Goal: Transaction & Acquisition: Purchase product/service

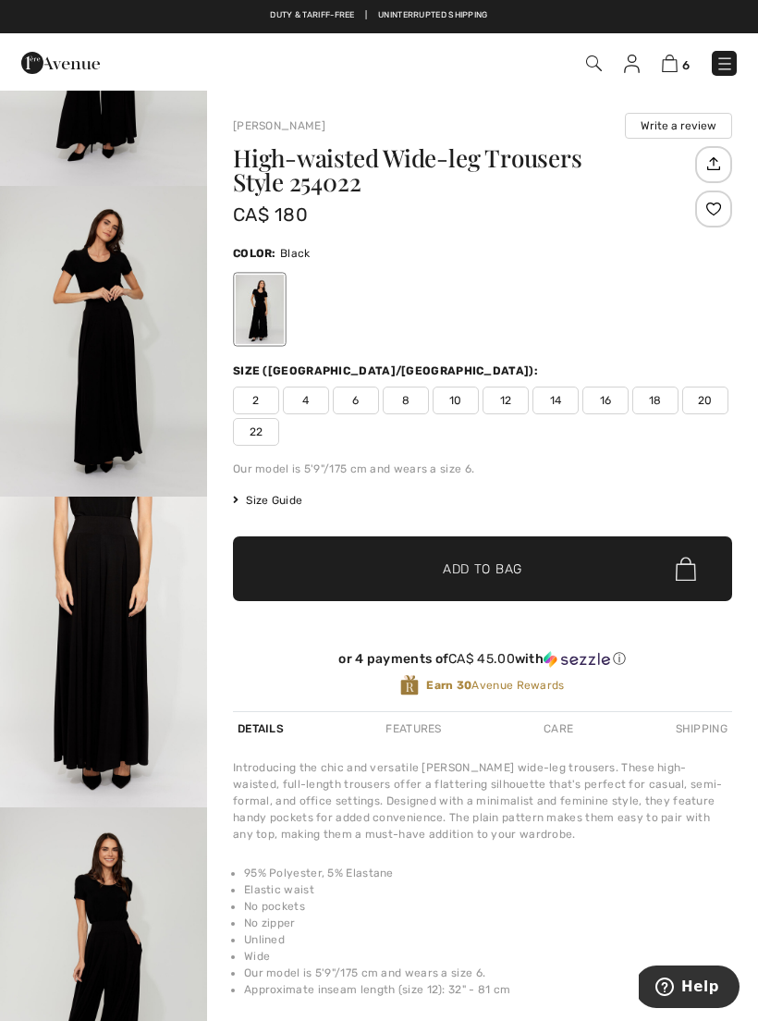
scroll to position [215, 0]
click at [165, 686] on img "3 / 4" at bounding box center [103, 652] width 207 height 311
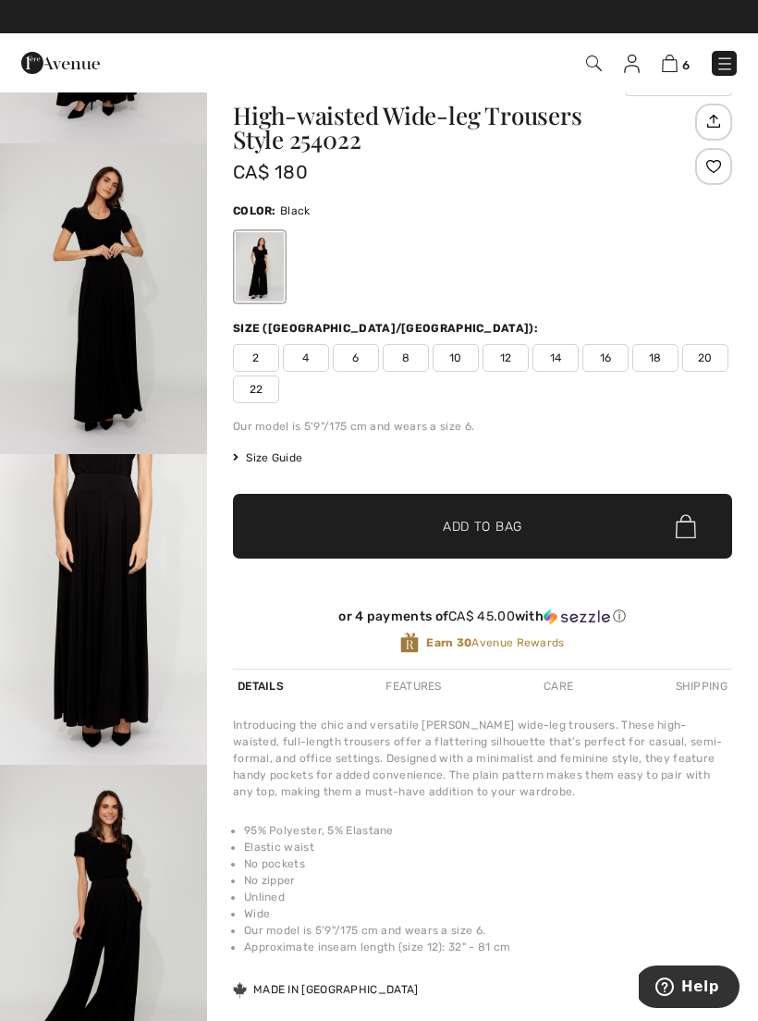
scroll to position [42, 0]
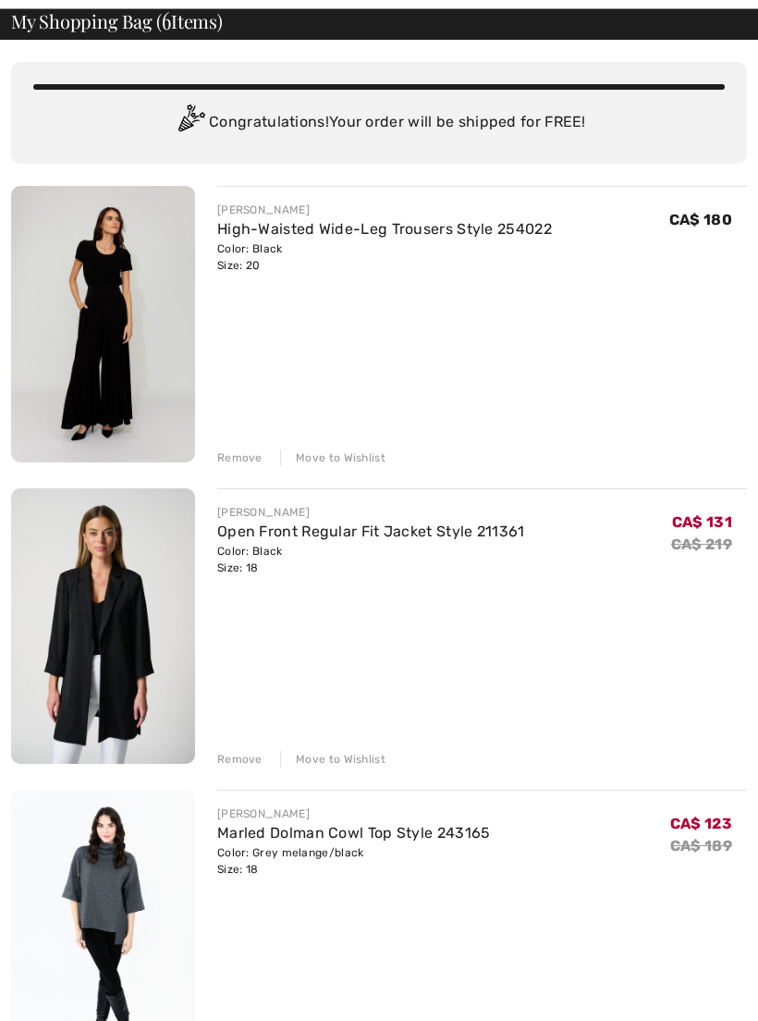
scroll to position [88, 0]
click at [497, 526] on link "Open Front Regular Fit Jacket Style 211361" at bounding box center [371, 532] width 308 height 18
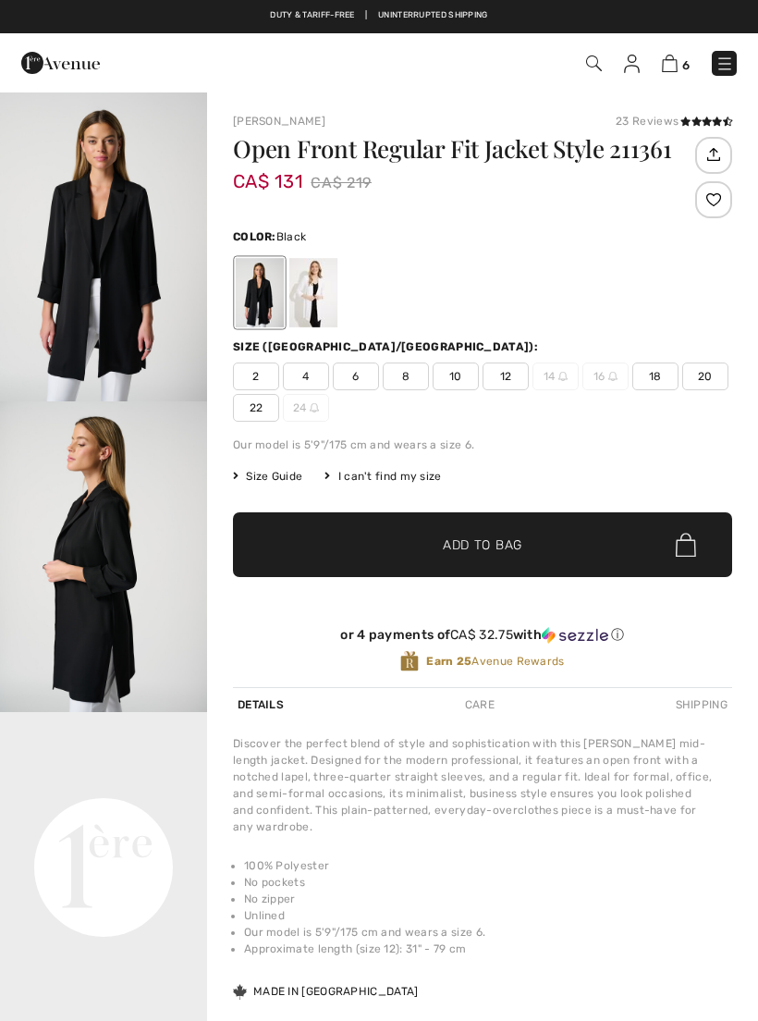
checkbox input "true"
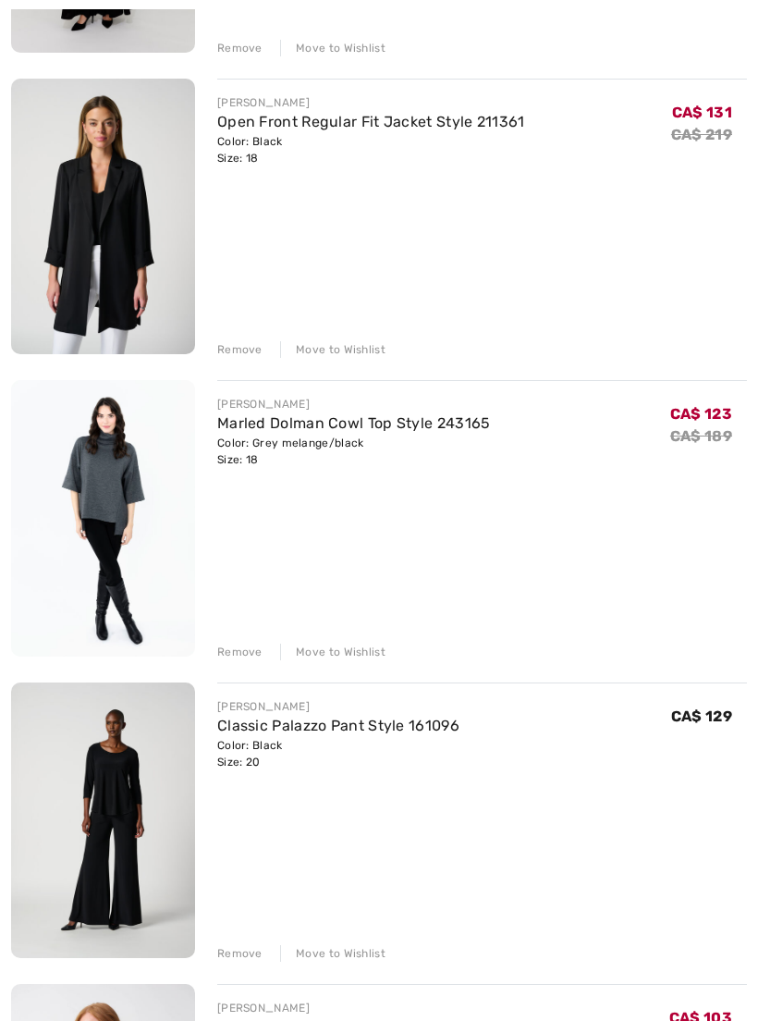
scroll to position [498, 0]
click at [348, 659] on div "FRANK LYMAN High-Waisted Wide-Leg Trousers Style 254022 Color: Black Size: 20 F…" at bounding box center [379, 671] width 736 height 1790
click at [378, 658] on div "Move to Wishlist" at bounding box center [332, 652] width 105 height 17
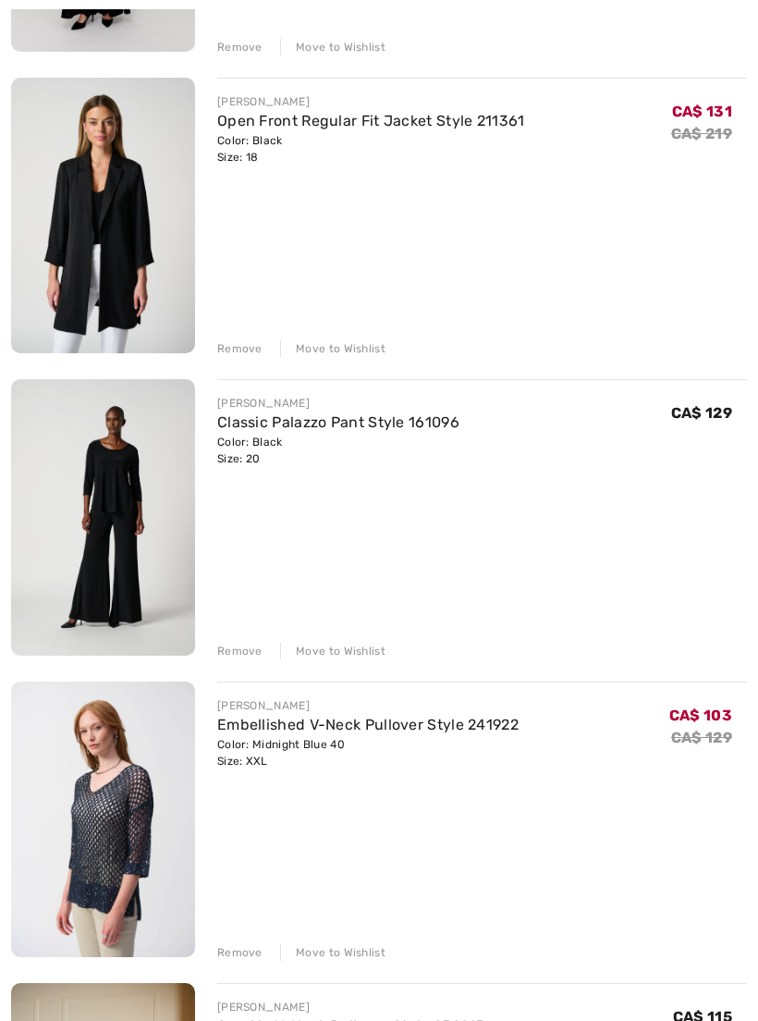
click at [361, 650] on div "Move to Wishlist" at bounding box center [332, 651] width 105 height 17
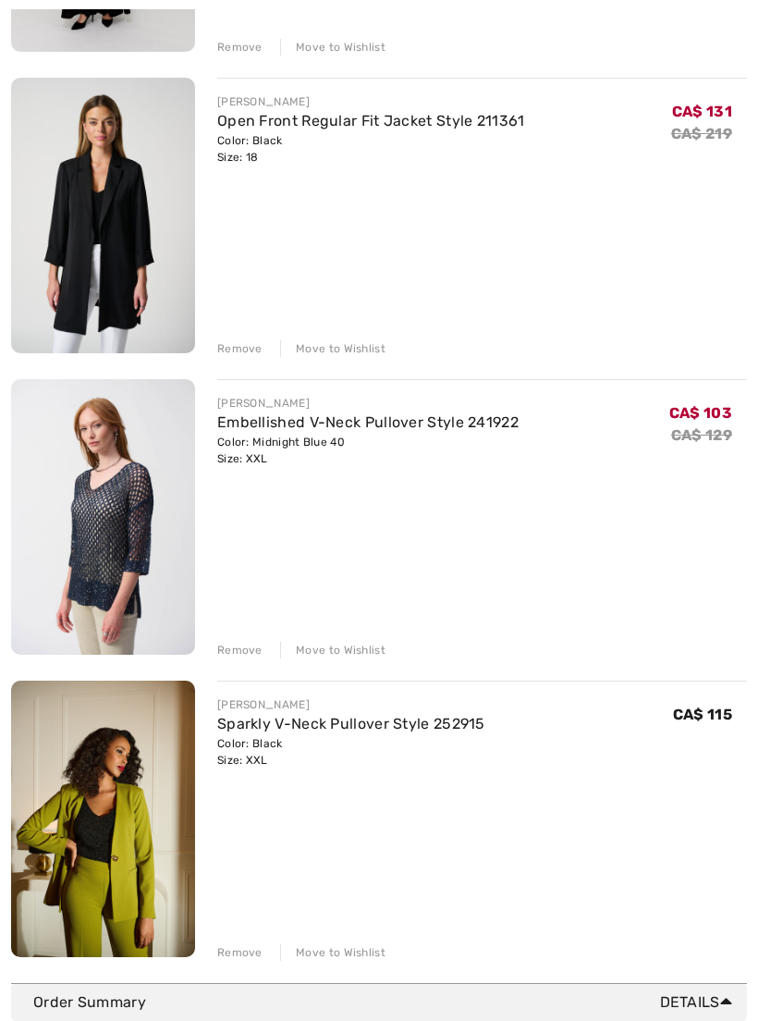
click at [371, 658] on div "Move to Wishlist" at bounding box center [332, 650] width 105 height 17
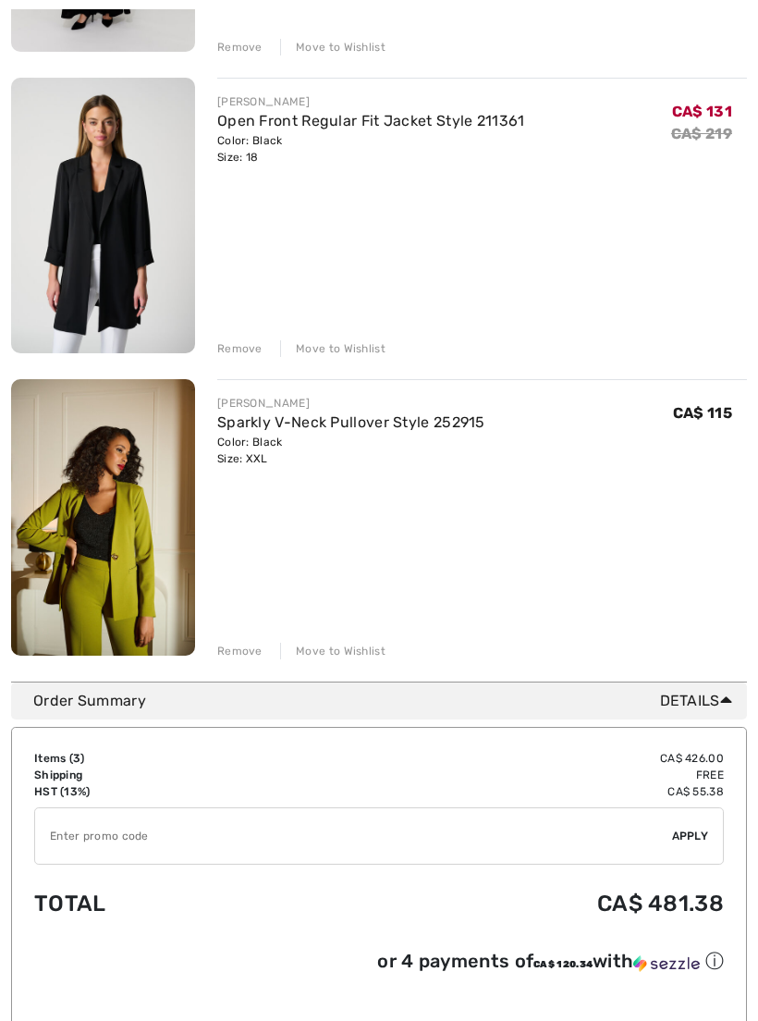
click at [429, 428] on link "Sparkly V-Neck Pullover Style 252915" at bounding box center [351, 422] width 268 height 18
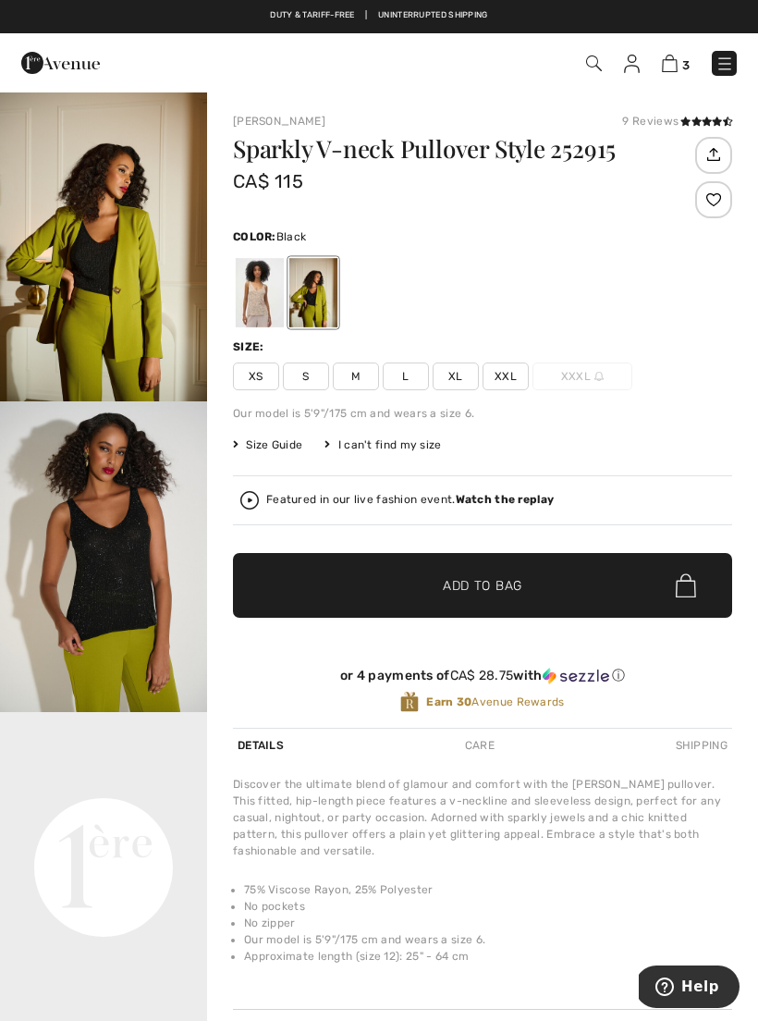
click at [63, 532] on img "2 / 5" at bounding box center [103, 556] width 207 height 311
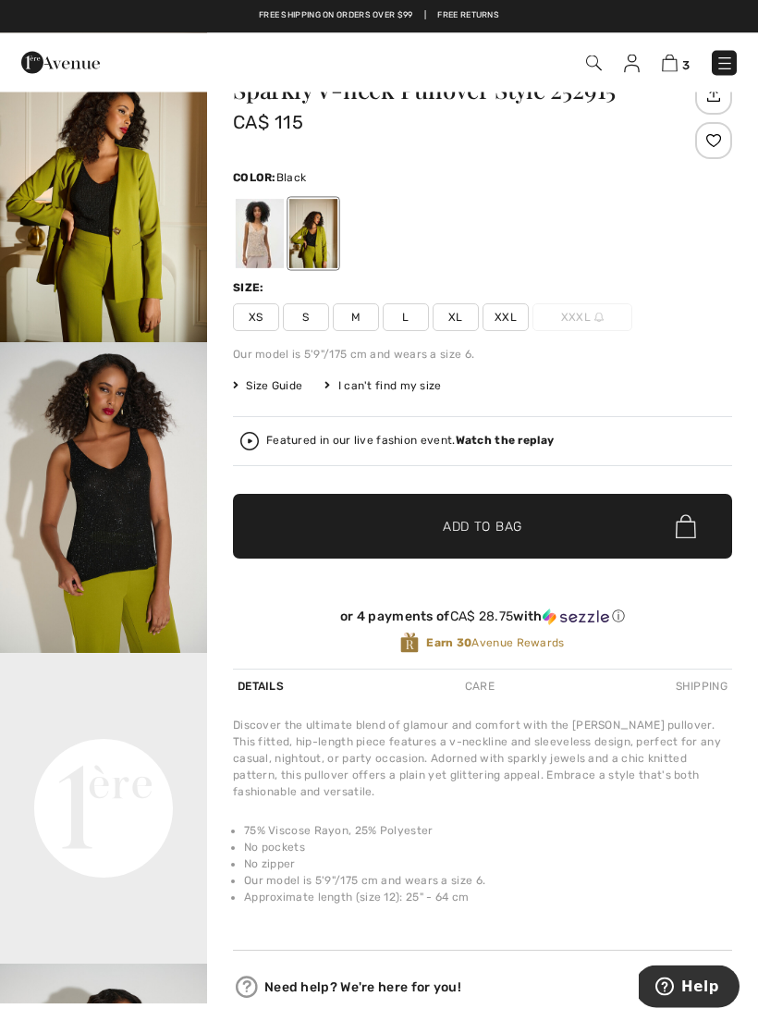
scroll to position [77, 0]
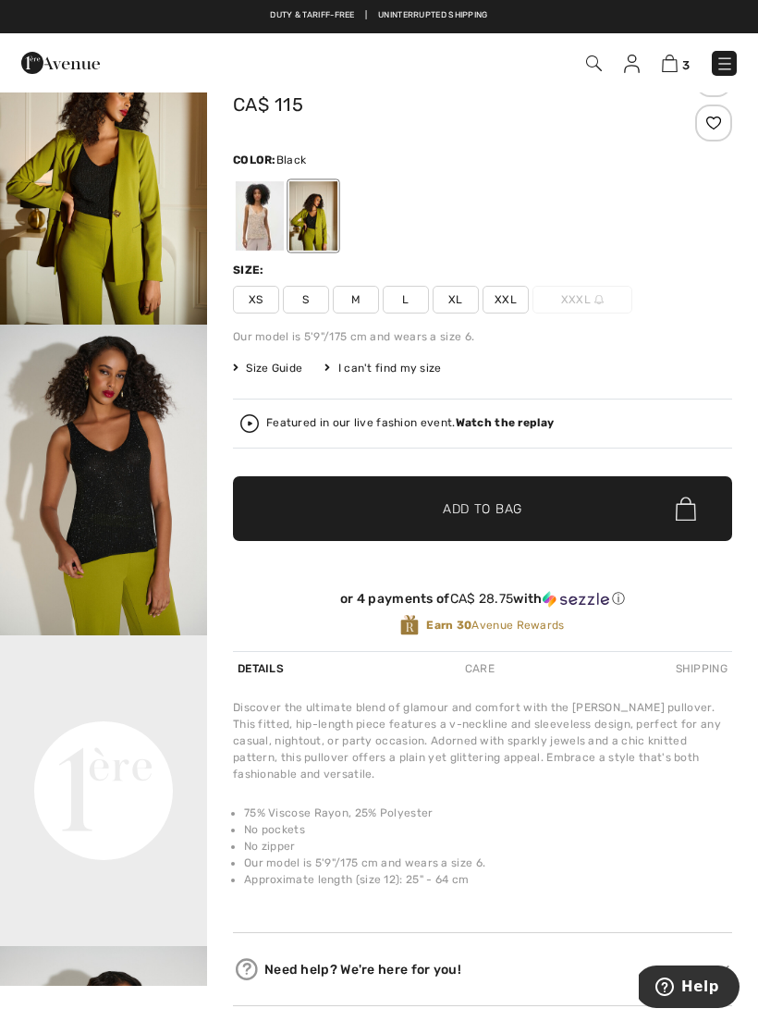
click at [12, 19] on div "Duty & tariff-free | Uninterrupted shipping" at bounding box center [379, 15] width 758 height 13
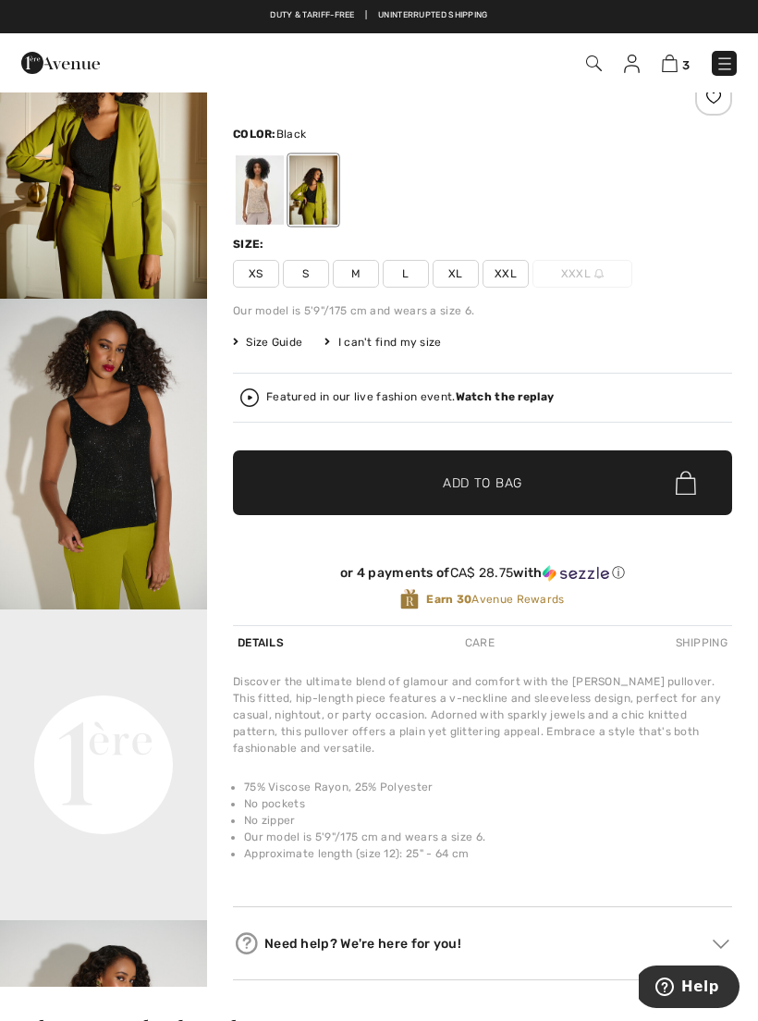
scroll to position [104, 0]
